Goal: Task Accomplishment & Management: Use online tool/utility

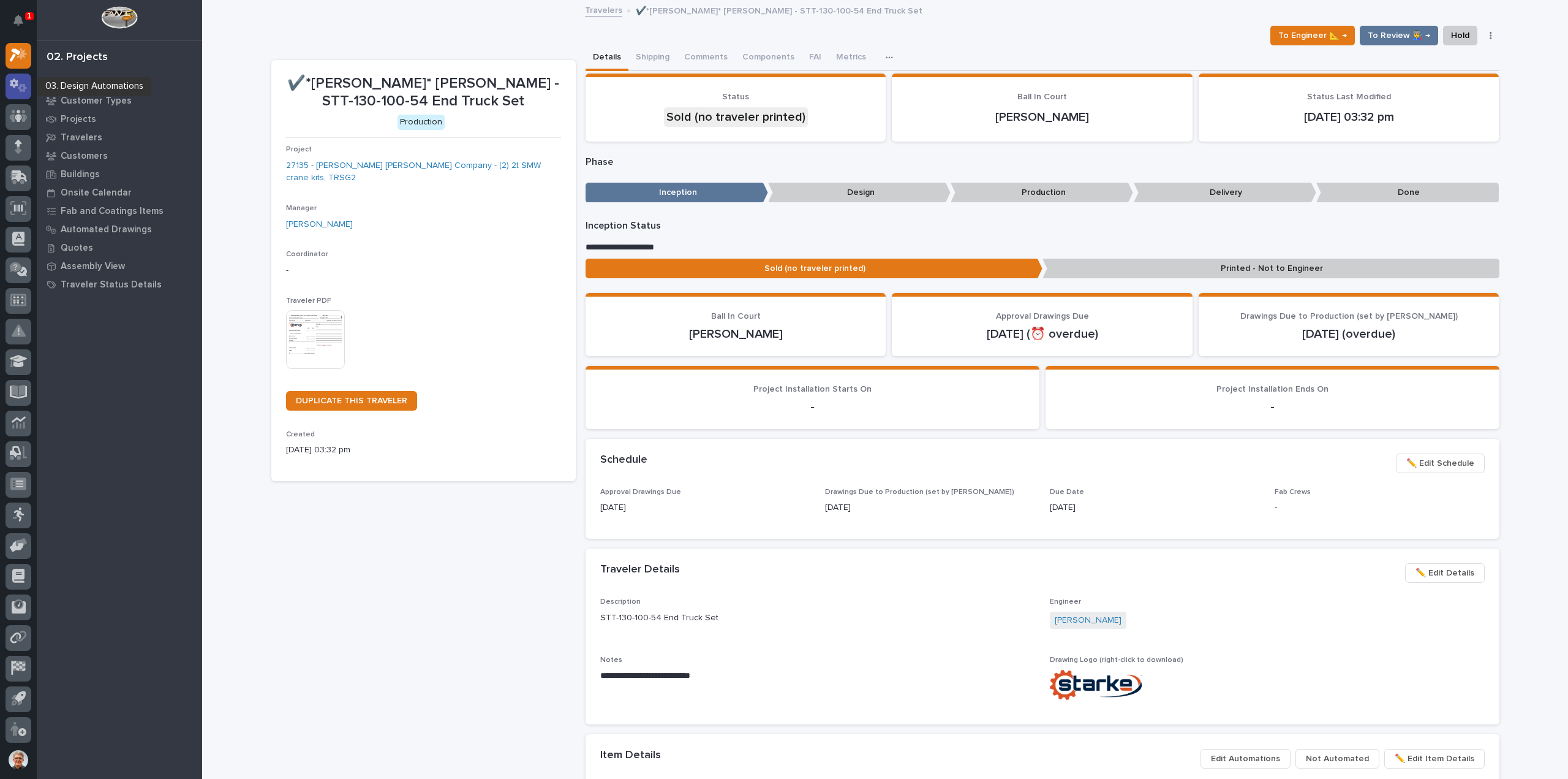
click at [17, 83] on icon at bounding box center [13, 83] width 8 height 9
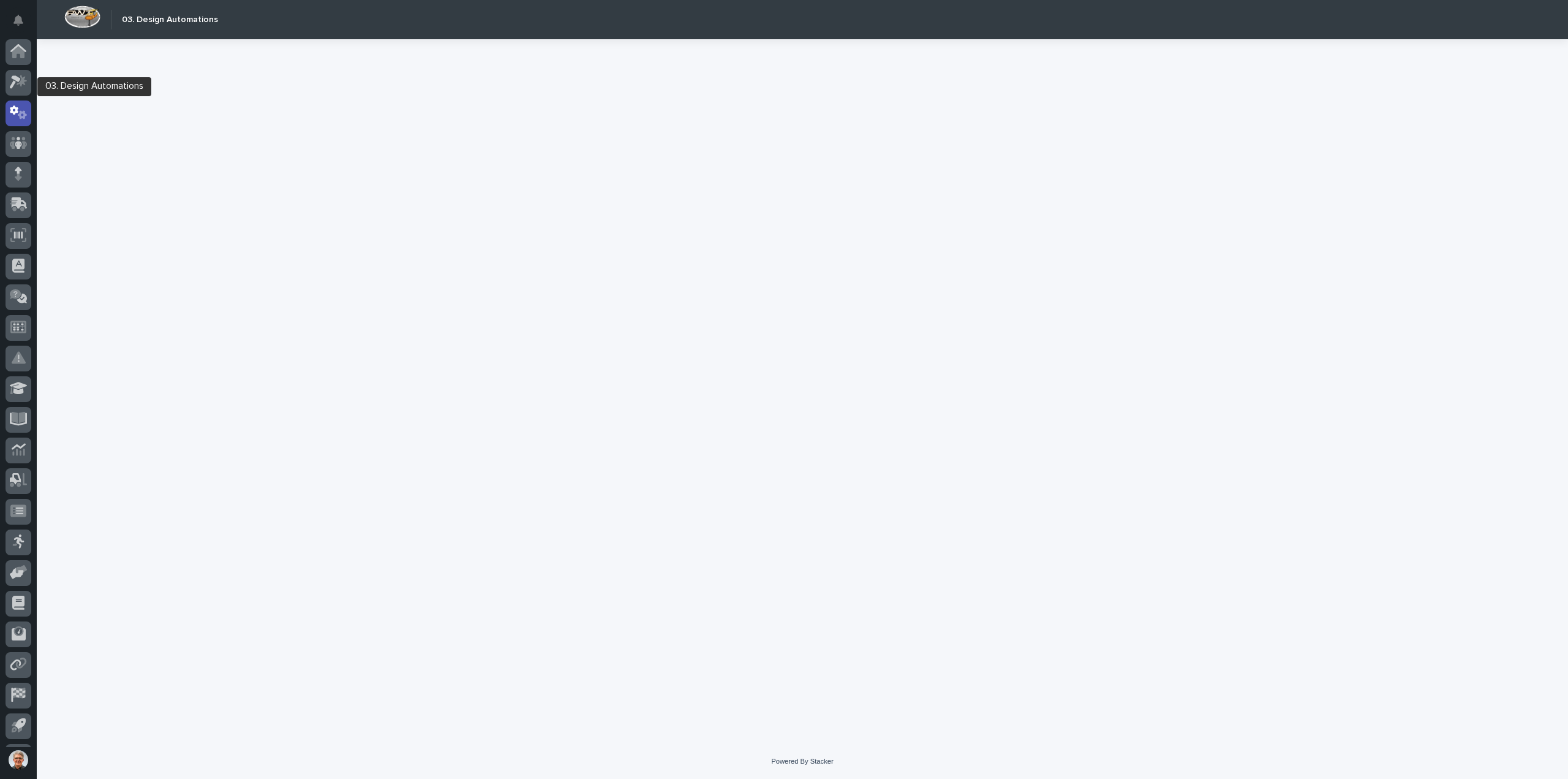
scroll to position [27, 0]
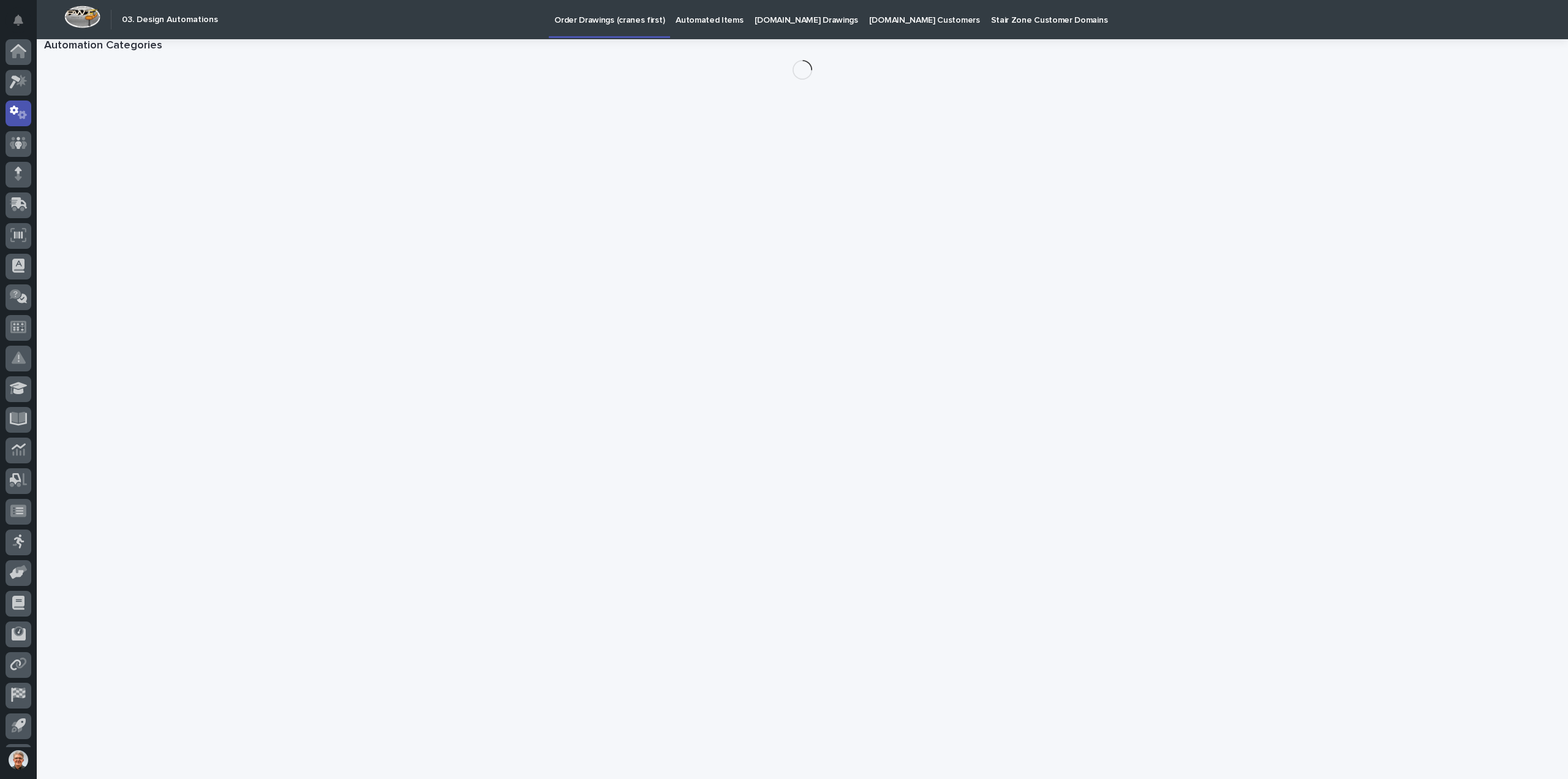
scroll to position [27, 0]
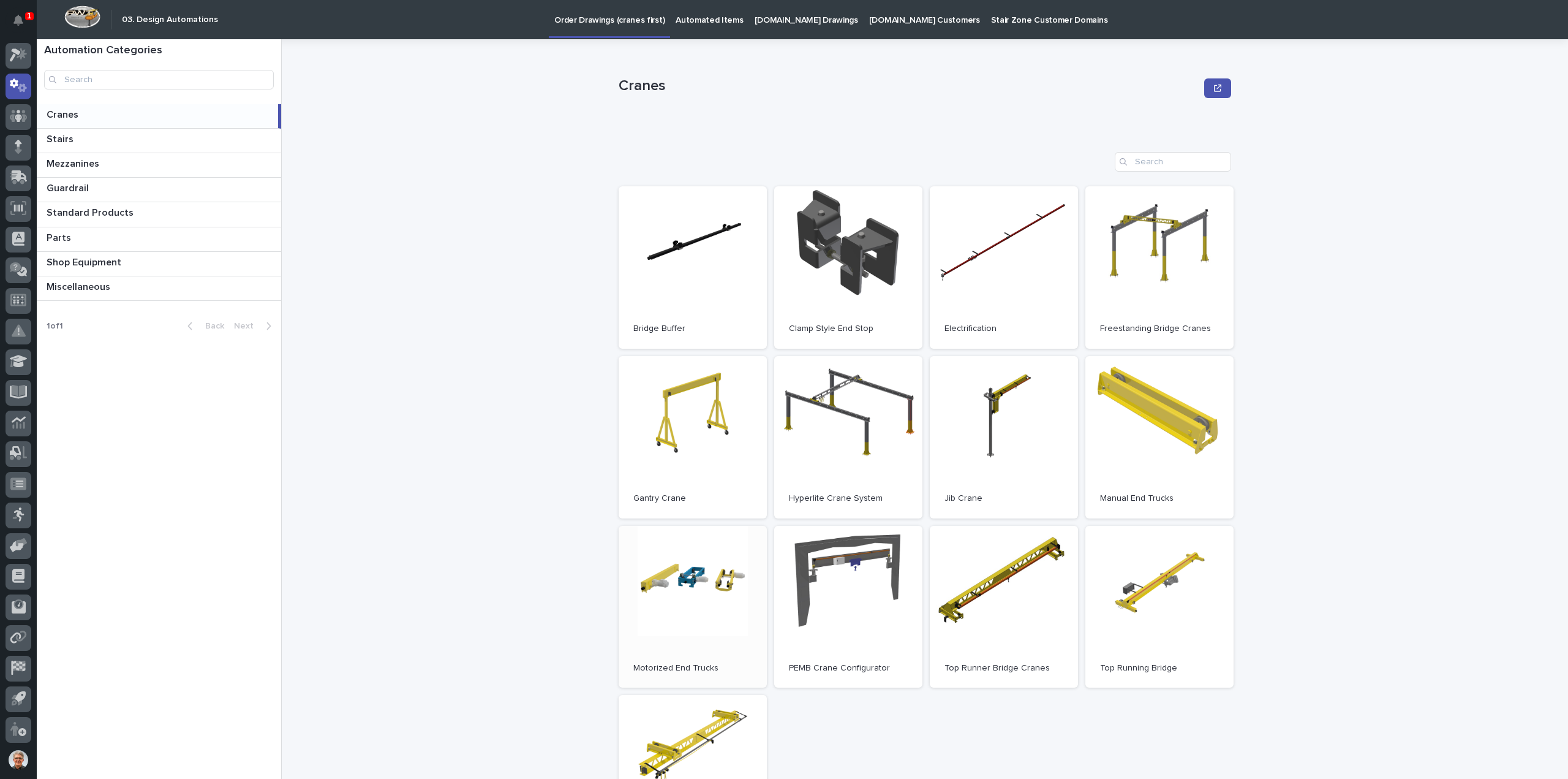
click at [686, 573] on link "Open" at bounding box center [693, 606] width 148 height 162
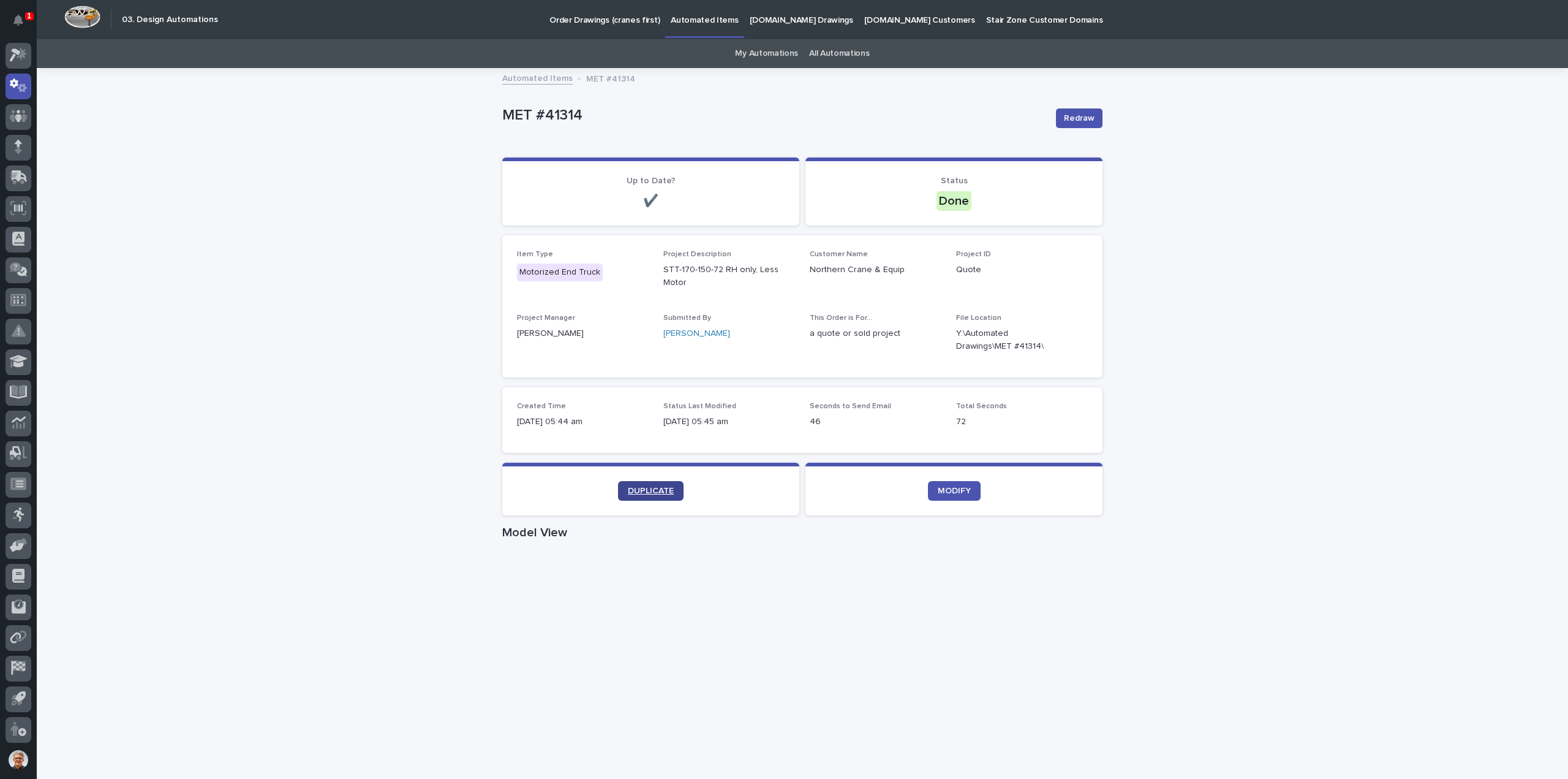
click at [638, 487] on span "DUPLICATE" at bounding box center [651, 491] width 46 height 8
